Goal: Find specific page/section: Find specific page/section

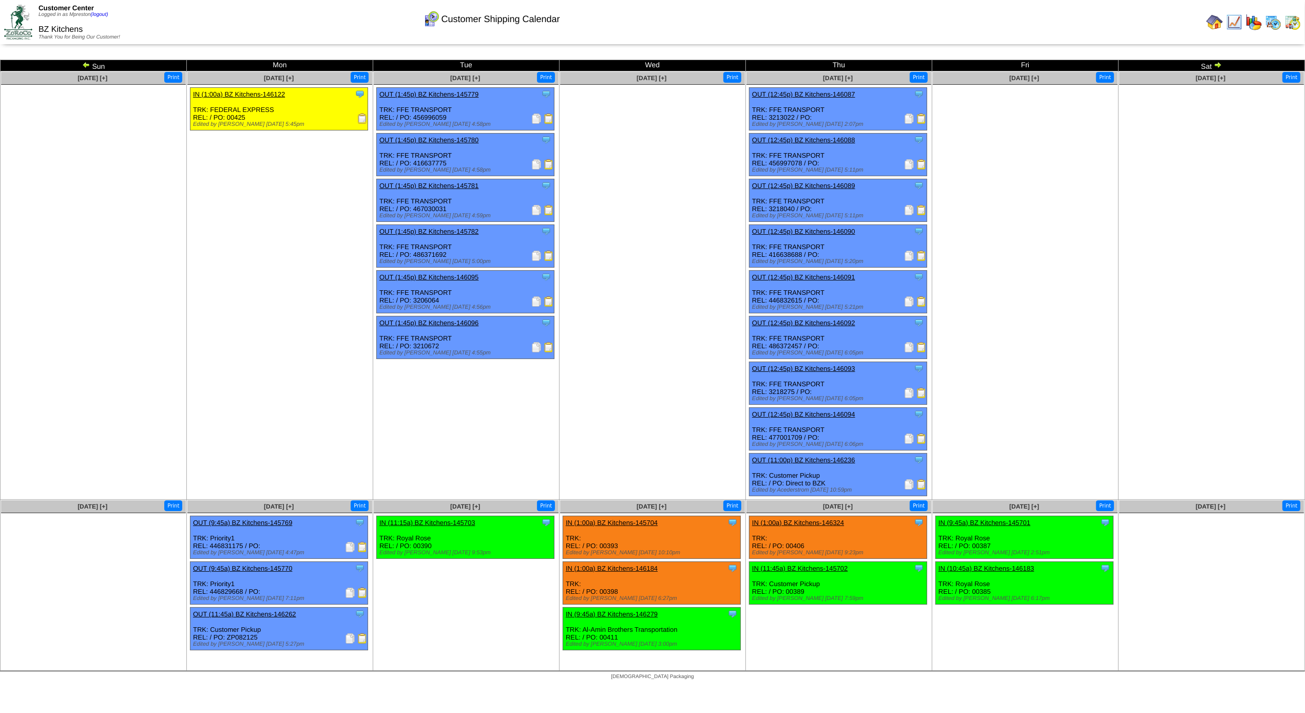
click at [1289, 24] on img at bounding box center [1293, 22] width 16 height 16
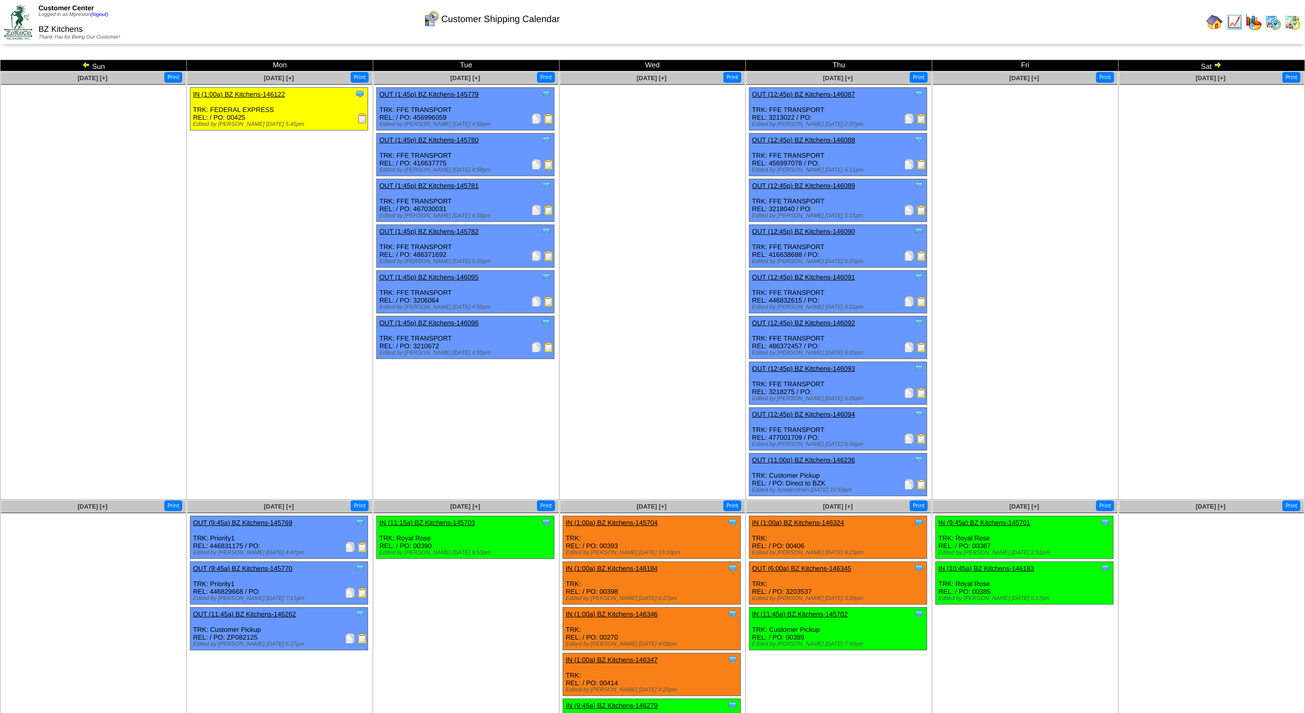
click at [1273, 22] on img at bounding box center [1273, 22] width 16 height 16
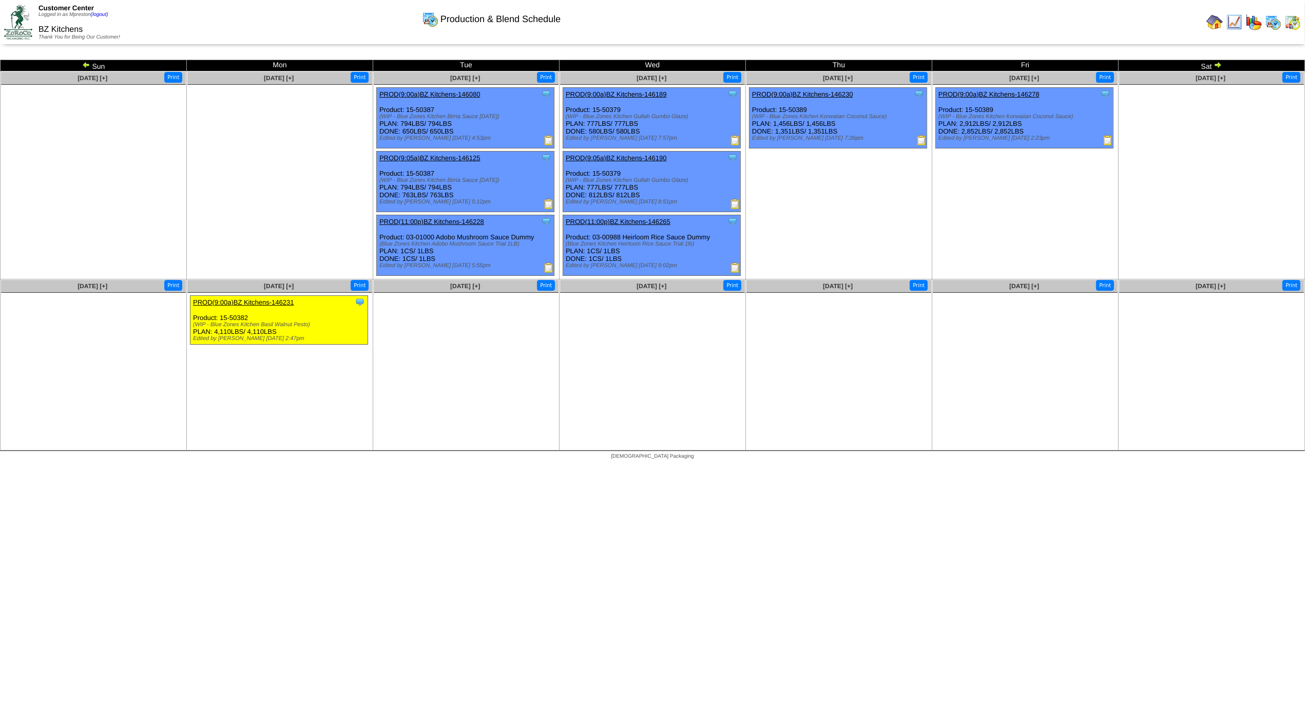
click at [1278, 14] on img at bounding box center [1273, 22] width 16 height 16
click at [1295, 20] on img at bounding box center [1293, 22] width 16 height 16
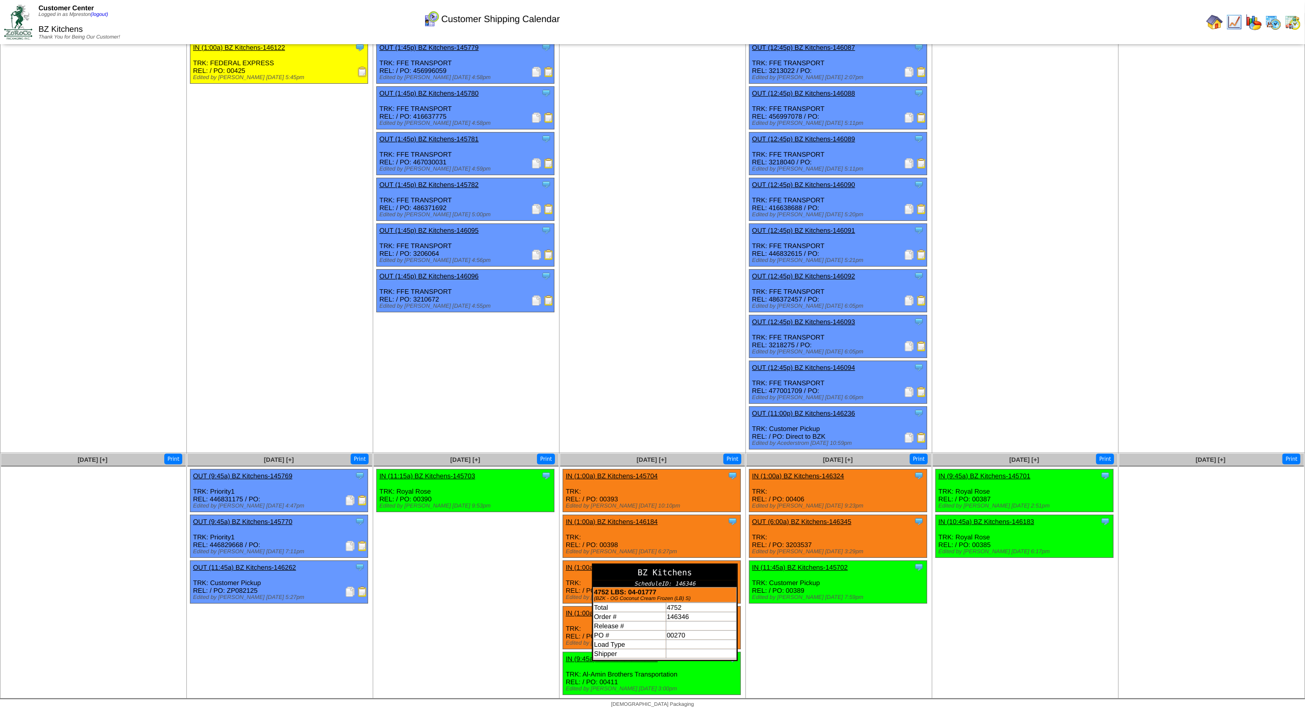
scroll to position [34, 0]
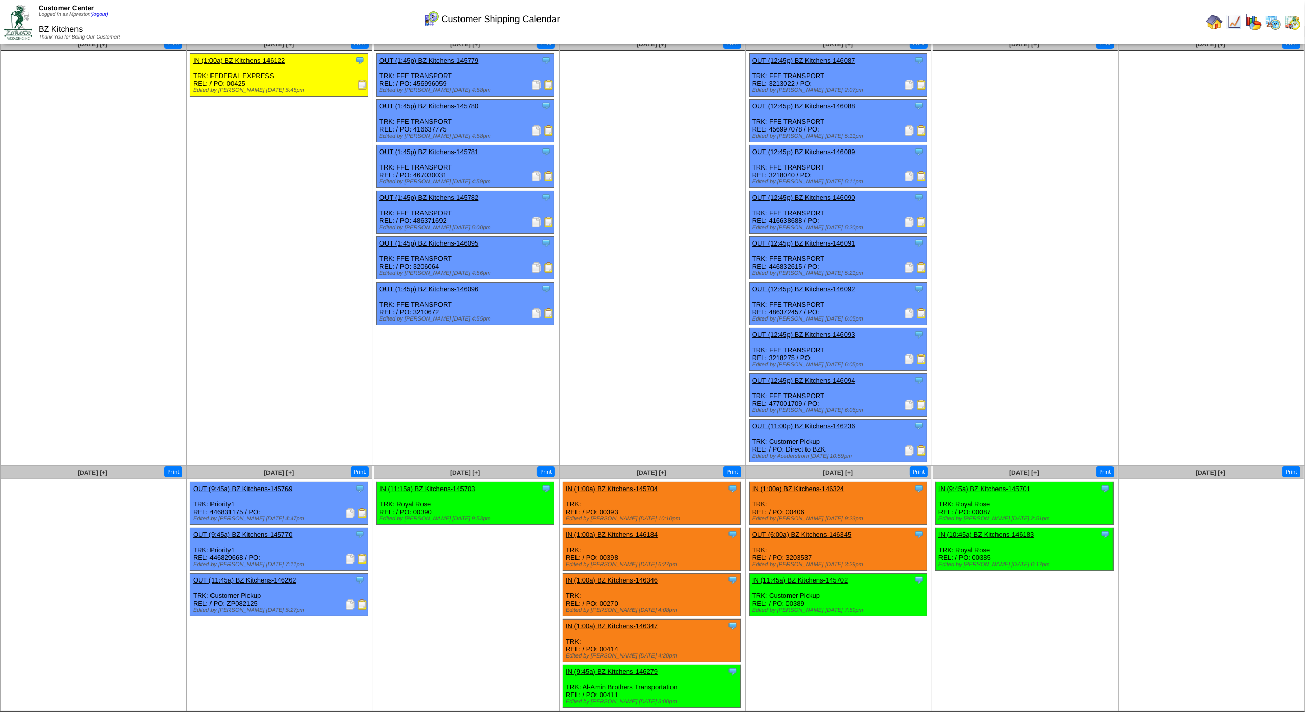
click at [1275, 27] on img at bounding box center [1273, 22] width 16 height 16
click at [1289, 25] on img at bounding box center [1293, 22] width 16 height 16
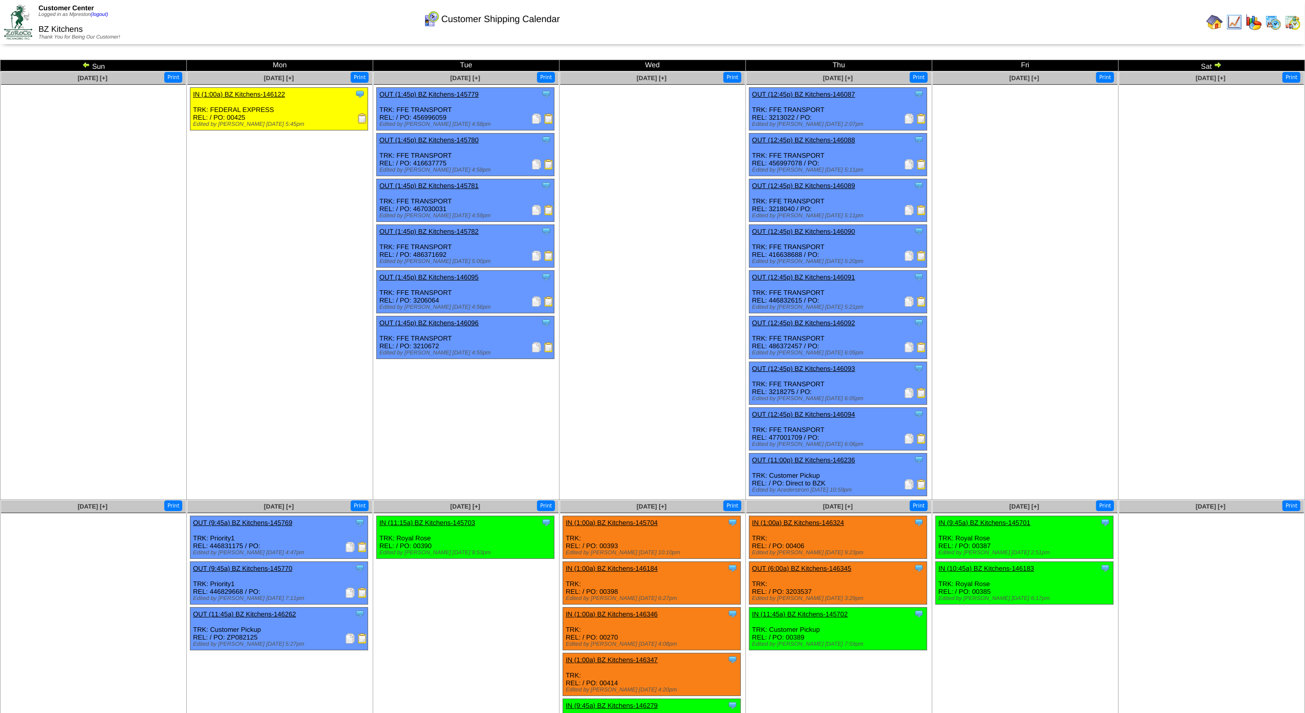
click at [1271, 25] on img at bounding box center [1273, 22] width 16 height 16
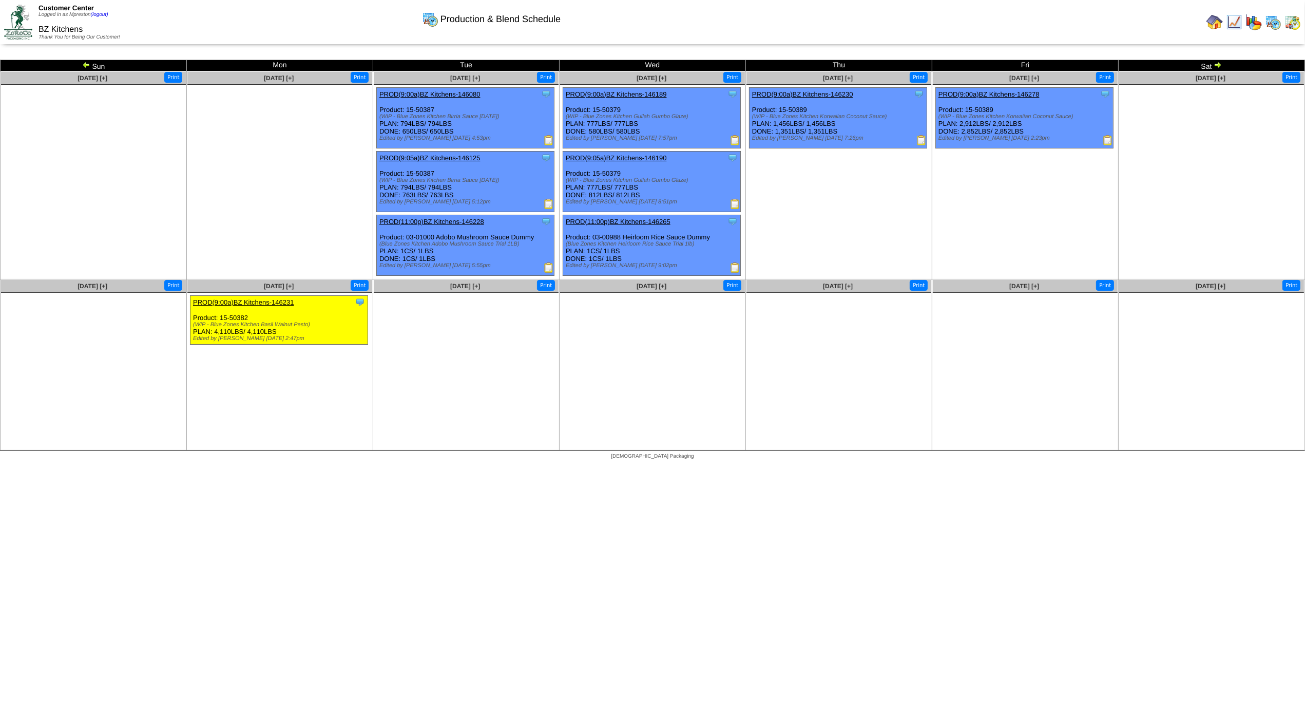
click at [1273, 21] on img at bounding box center [1273, 22] width 16 height 16
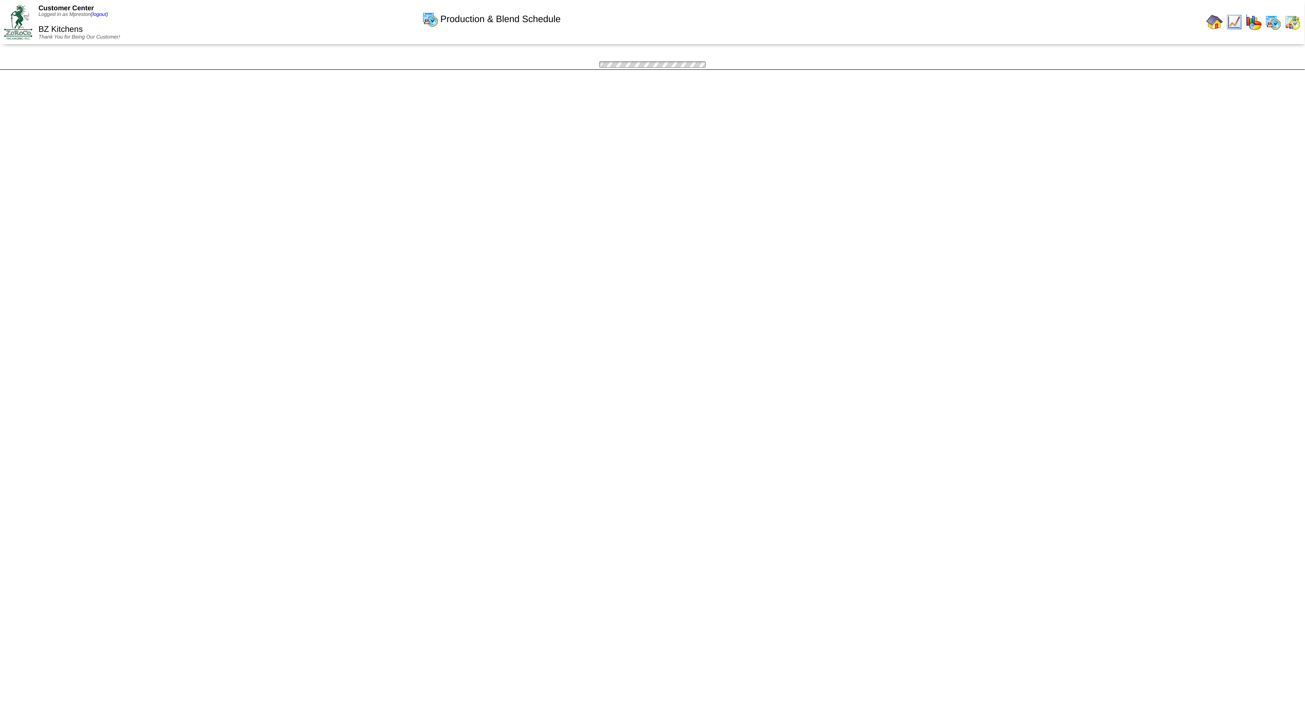
click at [1292, 19] on img at bounding box center [1293, 22] width 16 height 16
click at [1208, 25] on td at bounding box center [1215, 22] width 18 height 18
